Goal: Task Accomplishment & Management: Manage account settings

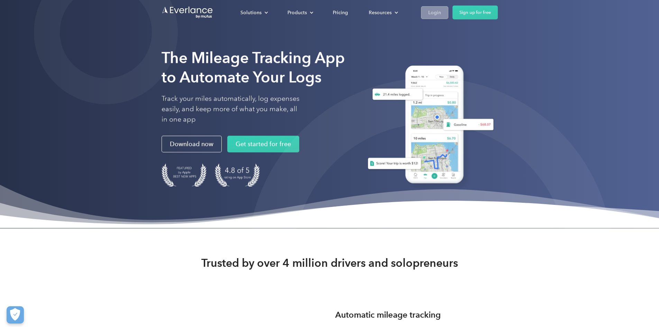
click at [441, 14] on div "Login" at bounding box center [434, 12] width 13 height 9
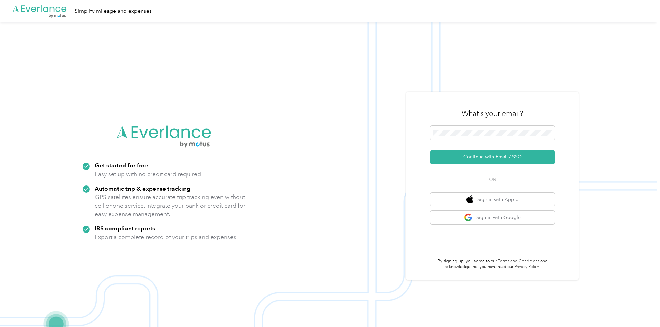
click at [455, 142] on form "Continue with Email / SSO" at bounding box center [492, 145] width 124 height 39
click at [456, 137] on span at bounding box center [492, 133] width 124 height 15
click at [484, 155] on button "Continue with Email / SSO" at bounding box center [492, 157] width 124 height 15
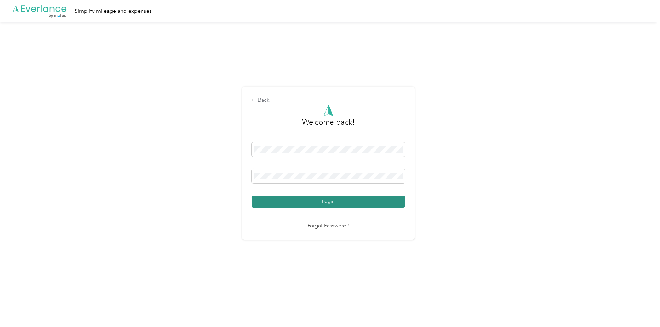
click at [292, 198] on button "Login" at bounding box center [329, 201] width 154 height 12
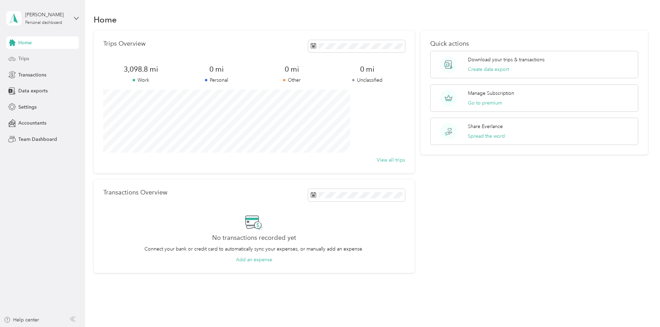
click at [40, 59] on div "Trips" at bounding box center [42, 59] width 73 height 12
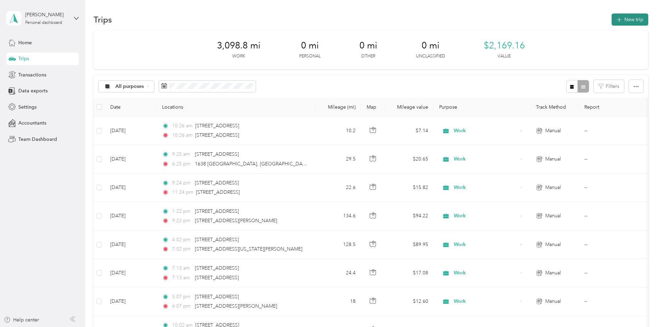
click at [617, 22] on span "button" at bounding box center [620, 20] width 6 height 6
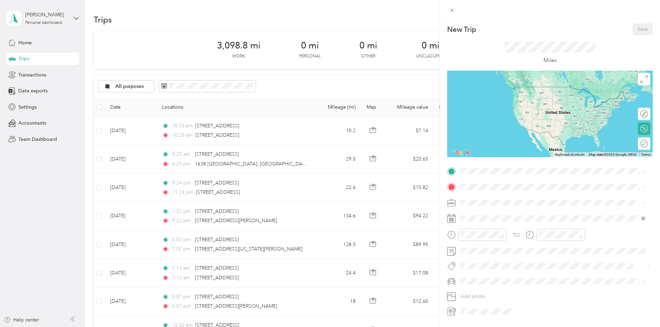
click at [479, 198] on span at bounding box center [555, 202] width 195 height 11
click at [480, 206] on span at bounding box center [555, 202] width 195 height 11
click at [476, 214] on div "Work" at bounding box center [553, 214] width 180 height 7
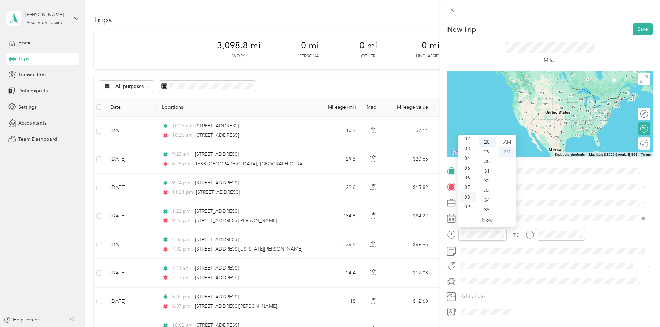
scroll to position [41, 0]
click at [469, 210] on div "11" at bounding box center [468, 207] width 17 height 10
click at [506, 141] on div "AM" at bounding box center [507, 142] width 17 height 10
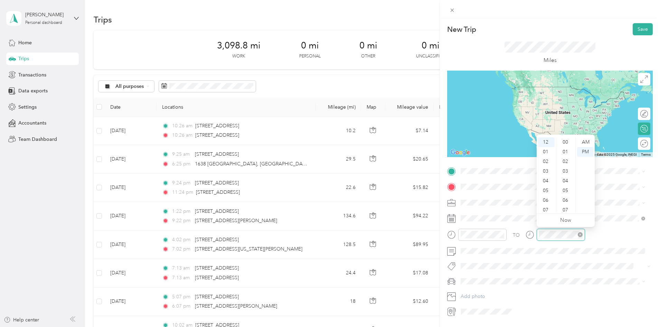
scroll to position [271, 0]
click at [640, 143] on div "Round trip" at bounding box center [640, 143] width 19 height 12
click at [502, 195] on span "[STREET_ADDRESS][US_STATE]" at bounding box center [508, 196] width 69 height 6
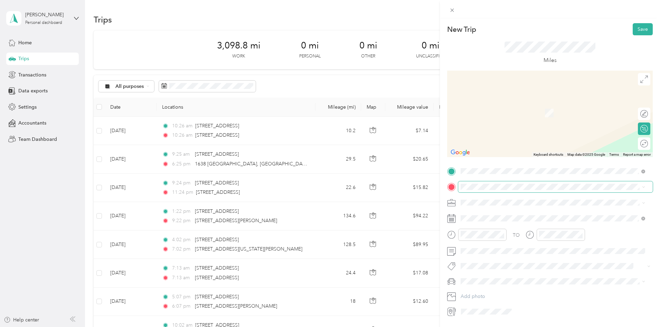
click at [468, 183] on span at bounding box center [555, 186] width 195 height 11
click at [513, 212] on span "[STREET_ADDRESS][US_STATE][US_STATE]" at bounding box center [521, 211] width 94 height 6
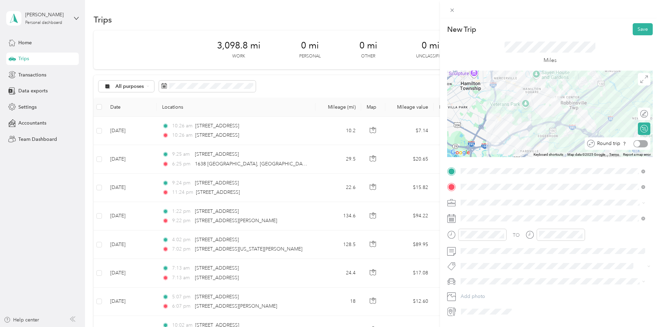
click at [634, 142] on div at bounding box center [637, 143] width 6 height 6
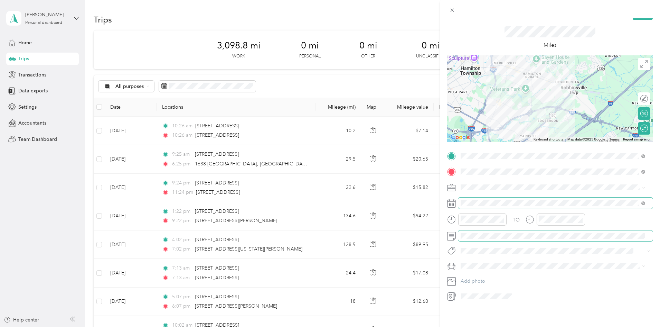
scroll to position [0, 0]
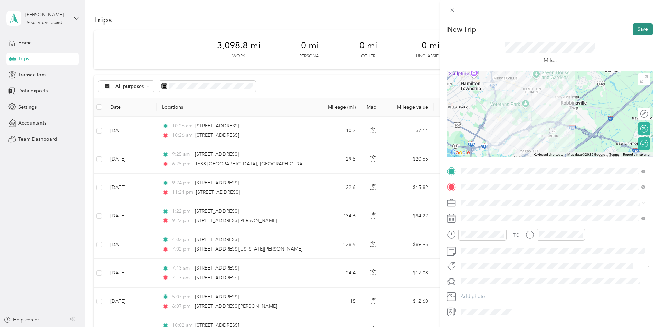
click at [645, 26] on button "Save" at bounding box center [643, 29] width 20 height 12
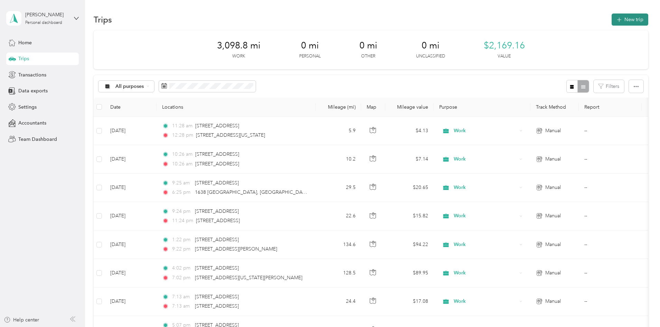
click at [612, 21] on button "New trip" at bounding box center [630, 19] width 37 height 12
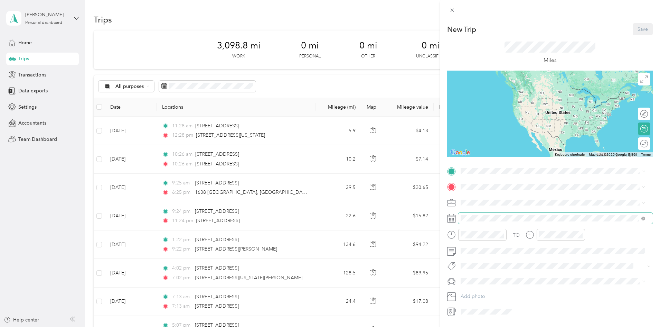
click at [474, 213] on span at bounding box center [555, 218] width 195 height 11
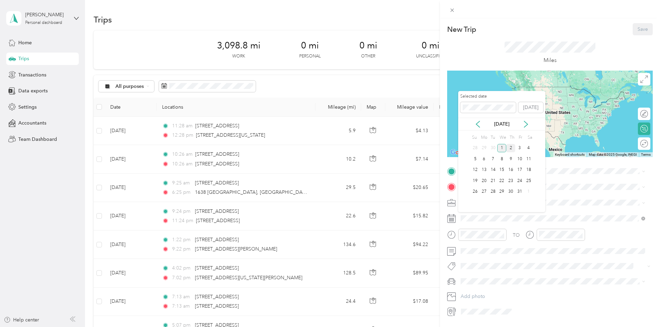
click at [510, 147] on div "2" at bounding box center [511, 148] width 9 height 9
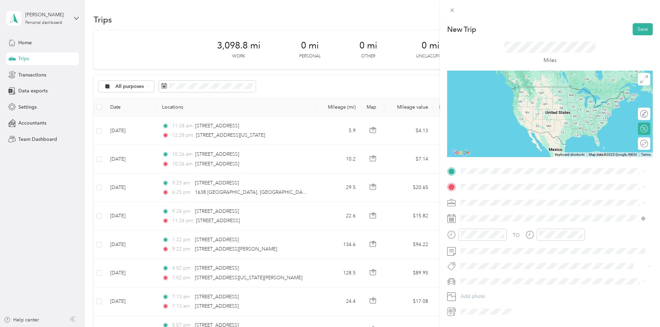
click at [479, 213] on div "Work" at bounding box center [553, 214] width 180 height 7
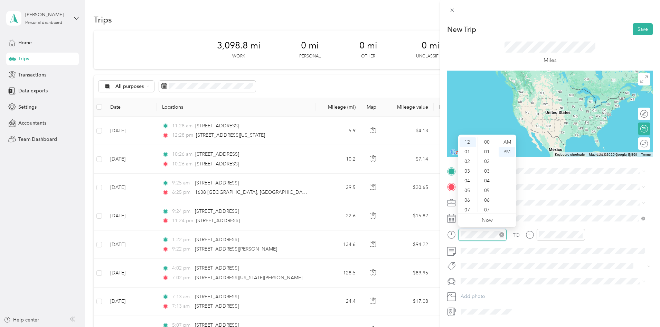
scroll to position [281, 0]
click at [469, 173] on div "03" at bounding box center [468, 171] width 17 height 10
click at [485, 153] on div "30" at bounding box center [488, 152] width 17 height 10
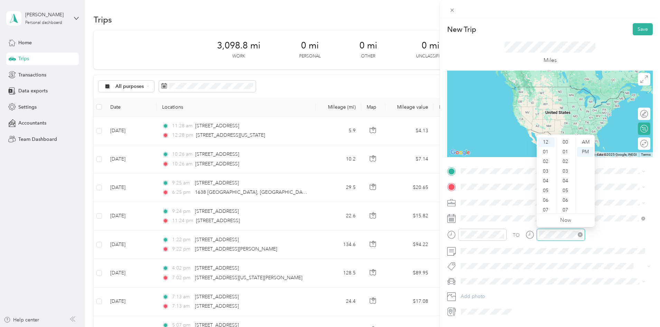
scroll to position [281, 0]
click at [545, 209] on div "07" at bounding box center [546, 210] width 17 height 10
click at [568, 154] on div "30" at bounding box center [566, 152] width 17 height 10
click at [546, 167] on div "07" at bounding box center [546, 169] width 17 height 10
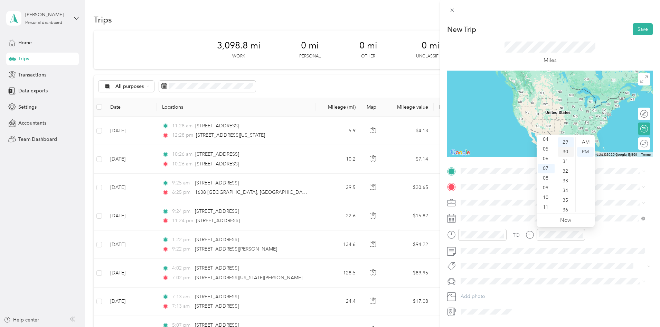
click at [564, 150] on div "30" at bounding box center [566, 152] width 17 height 10
click at [510, 199] on span "[STREET_ADDRESS][US_STATE]" at bounding box center [508, 196] width 69 height 6
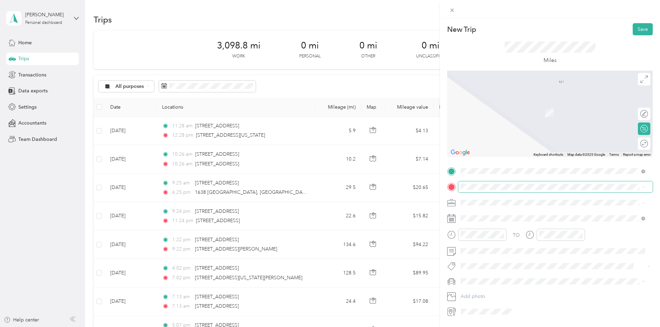
click at [475, 182] on span at bounding box center [555, 186] width 195 height 11
click at [521, 214] on span "[STREET_ADDRESS][US_STATE][PERSON_NAME][US_STATE]" at bounding box center [540, 211] width 133 height 6
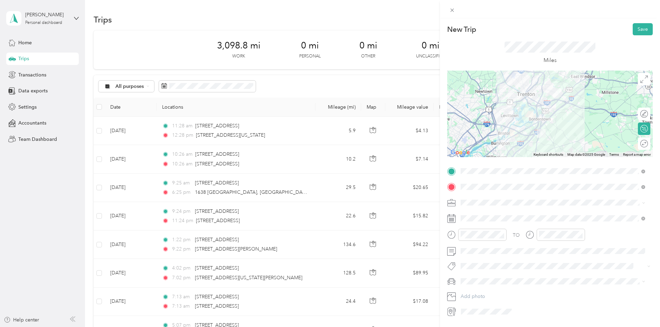
click at [475, 260] on div "TO Add photo" at bounding box center [550, 241] width 206 height 151
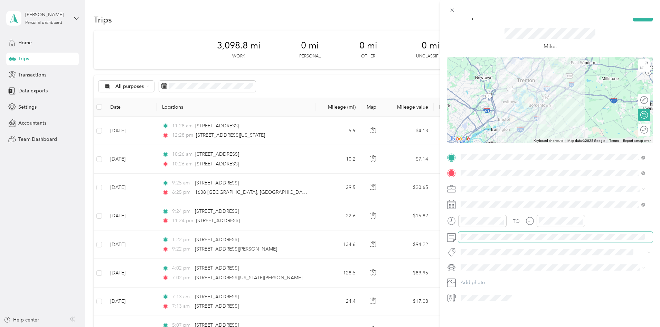
scroll to position [20, 0]
click at [634, 125] on div at bounding box center [637, 128] width 6 height 6
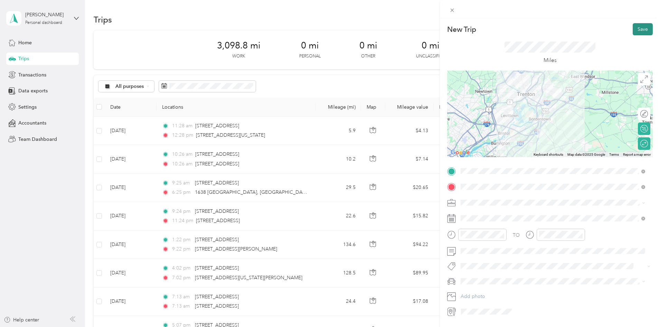
click at [638, 27] on button "Save" at bounding box center [643, 29] width 20 height 12
